Goal: Find specific page/section: Find specific page/section

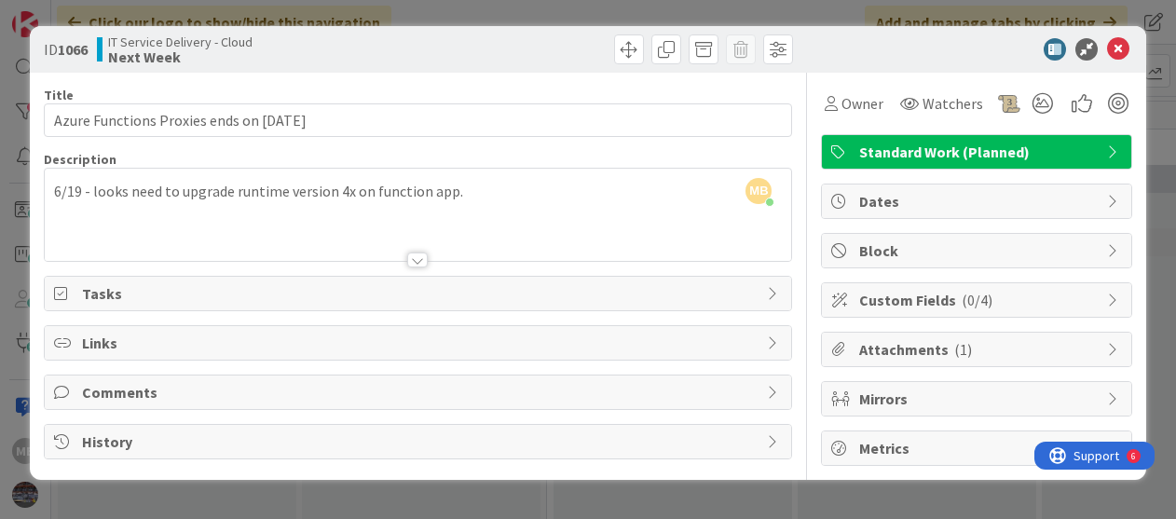
click at [417, 260] on div at bounding box center [417, 260] width 21 height 15
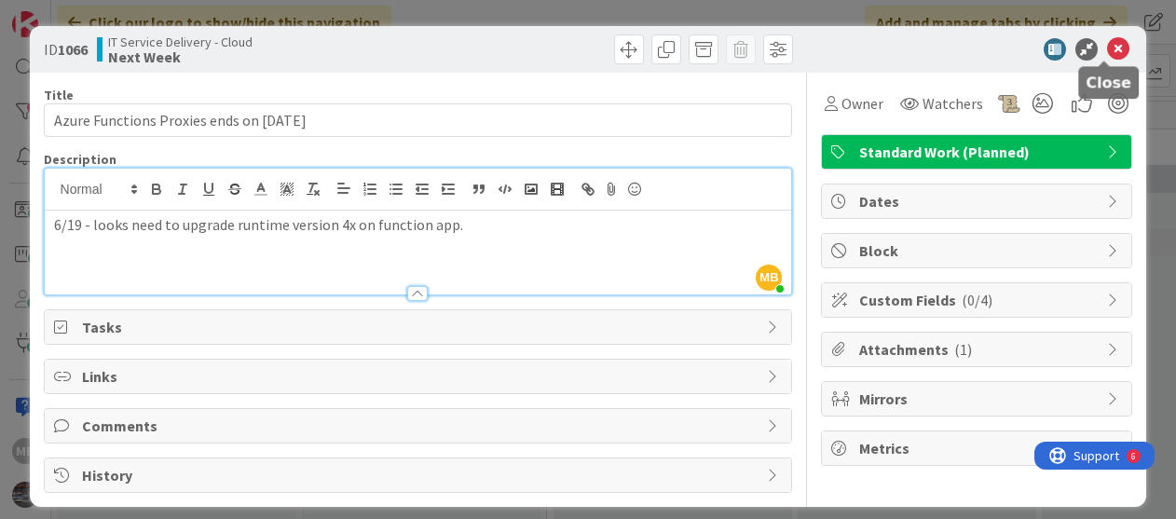
click at [1107, 51] on icon at bounding box center [1118, 49] width 22 height 22
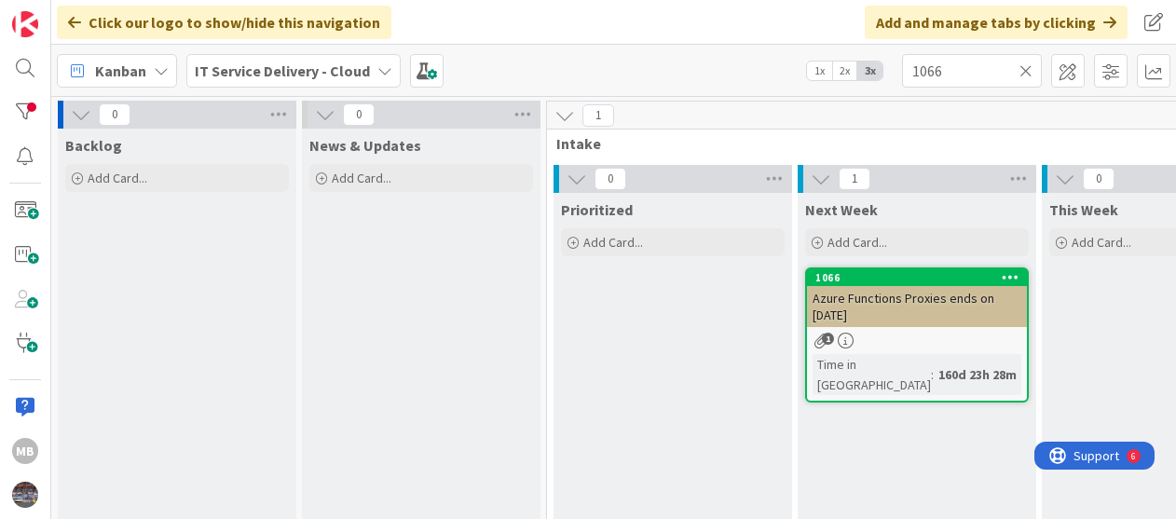
click at [1030, 68] on icon at bounding box center [1026, 70] width 13 height 17
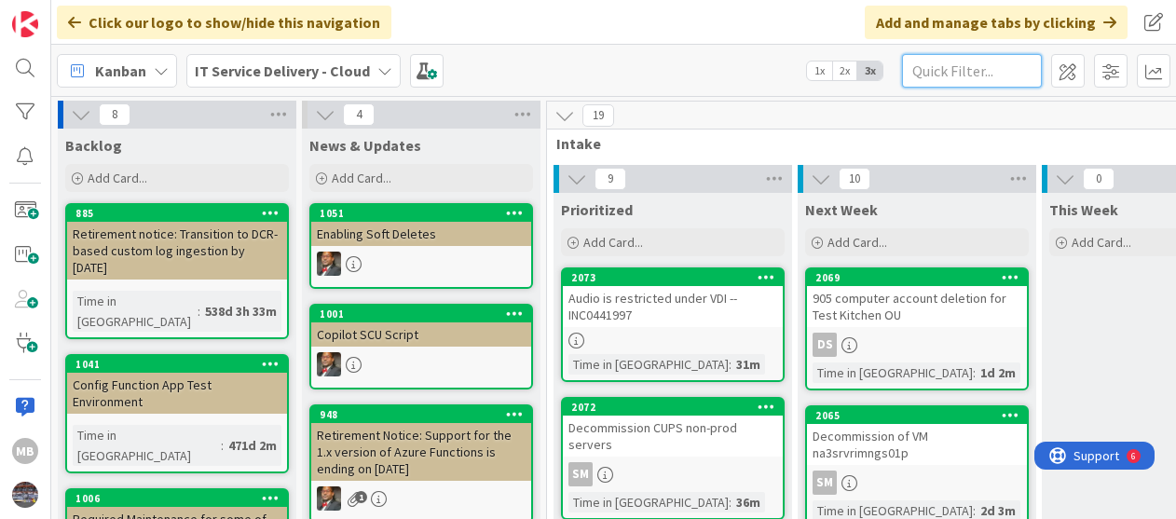
click at [964, 70] on input "text" at bounding box center [972, 71] width 140 height 34
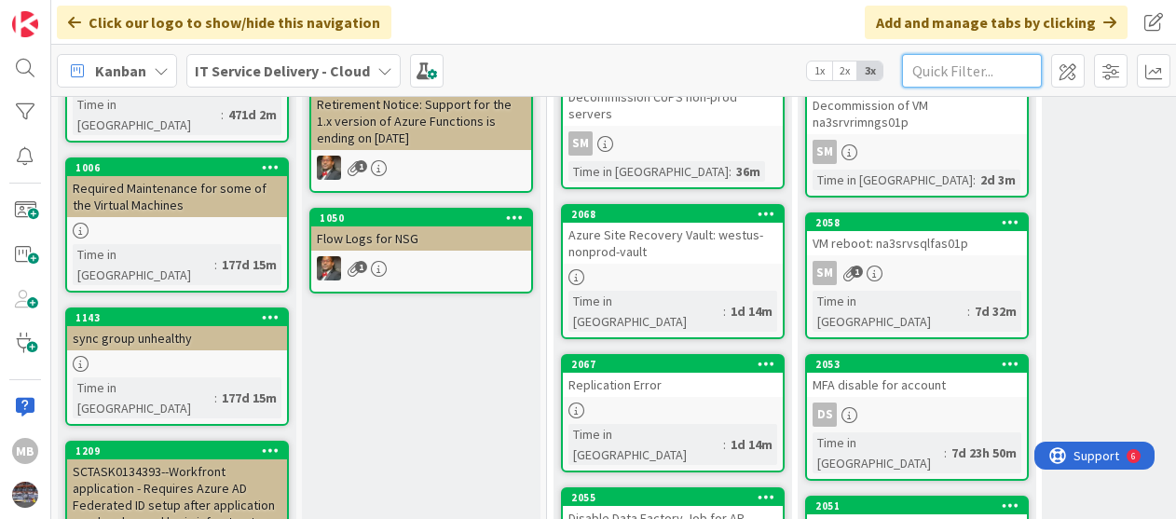
scroll to position [500, 0]
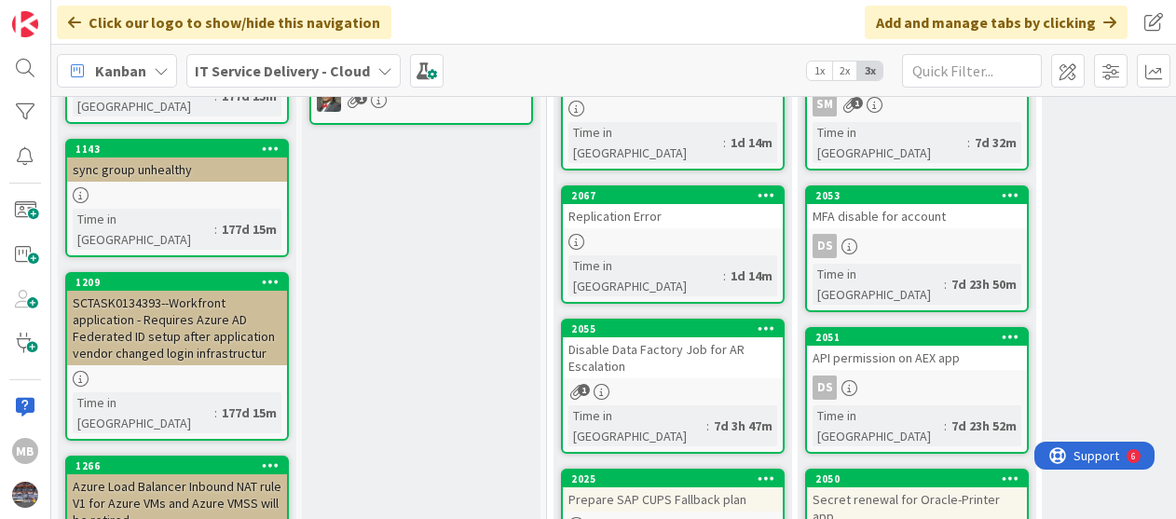
click at [679, 337] on div "Disable Data Factory Job for AR Escalation" at bounding box center [673, 357] width 220 height 41
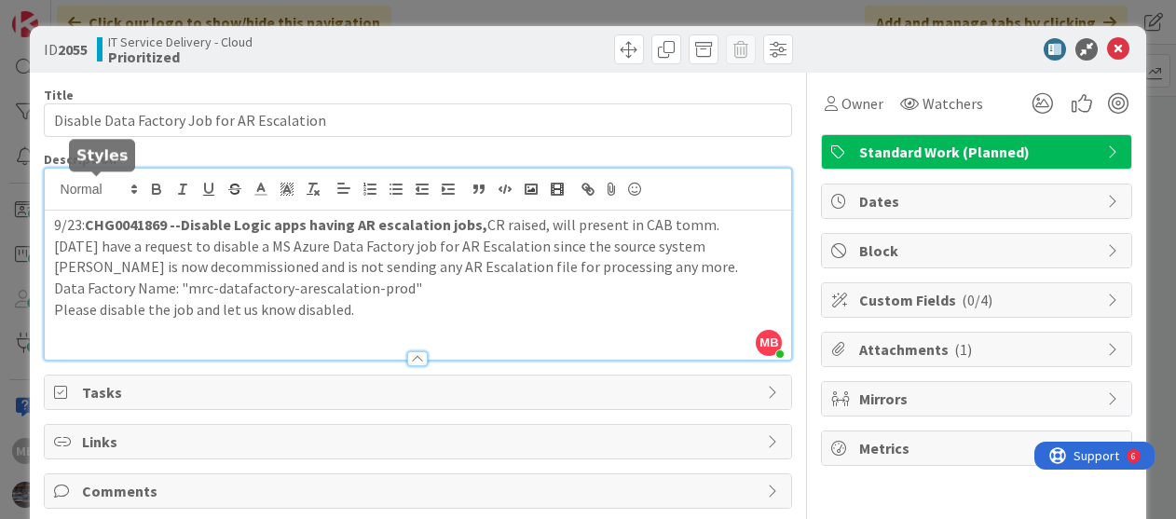
click at [51, 189] on div "MB [PERSON_NAME] just joined 9/23: CHG0041869 --Disable Logic apps having AR es…" at bounding box center [418, 264] width 747 height 191
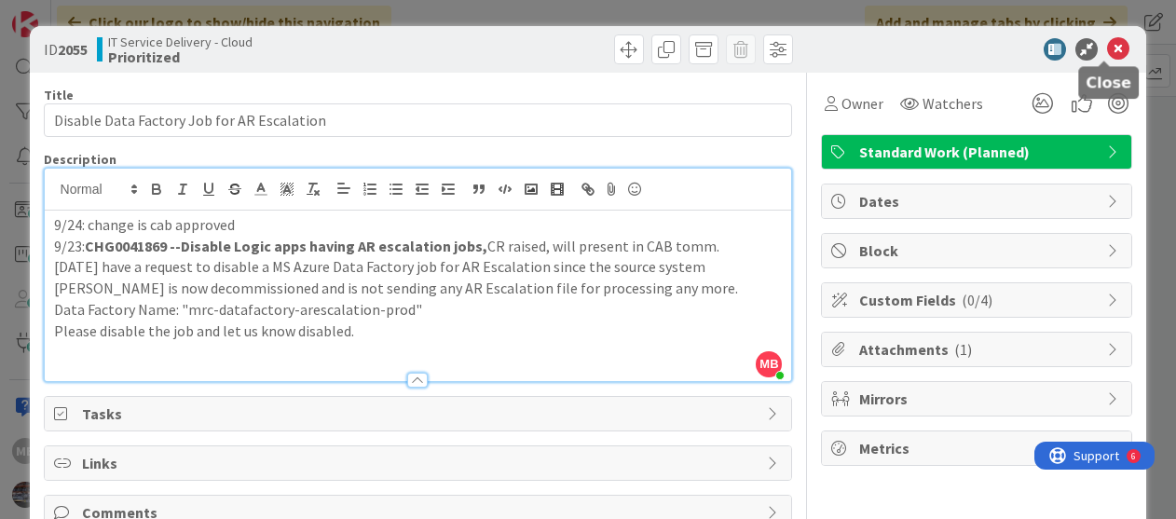
click at [1107, 49] on icon at bounding box center [1118, 49] width 22 height 22
